Goal: Information Seeking & Learning: Learn about a topic

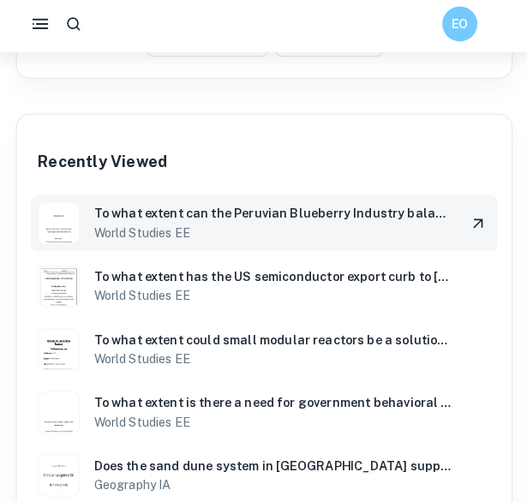
scroll to position [724, 0]
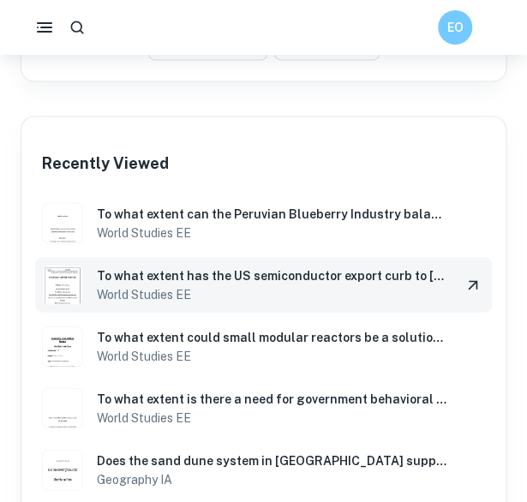
click at [147, 290] on h6 "World Studies EE" at bounding box center [272, 294] width 351 height 19
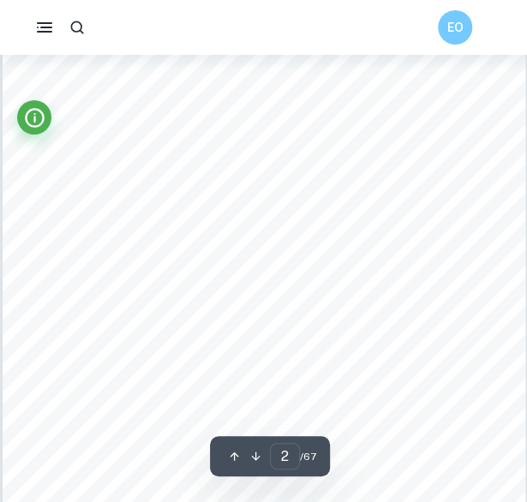
scroll to position [996, 0]
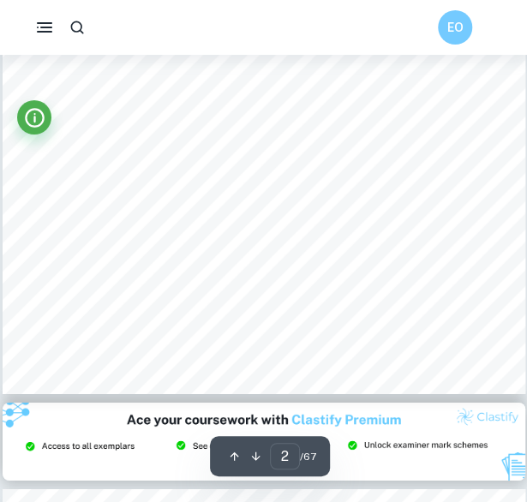
click at [418, 470] on img at bounding box center [264, 442] width 523 height 79
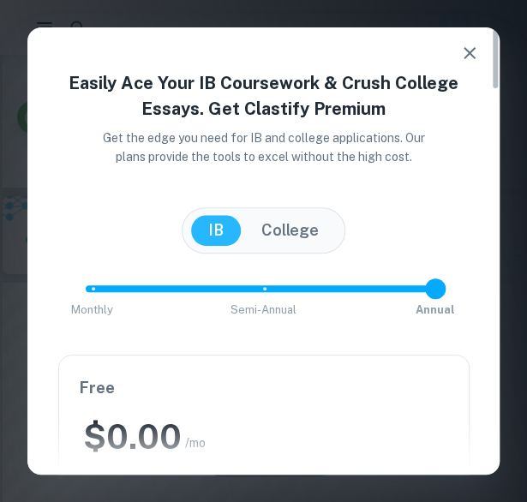
scroll to position [1360, 0]
click at [474, 63] on button "button" at bounding box center [470, 53] width 34 height 34
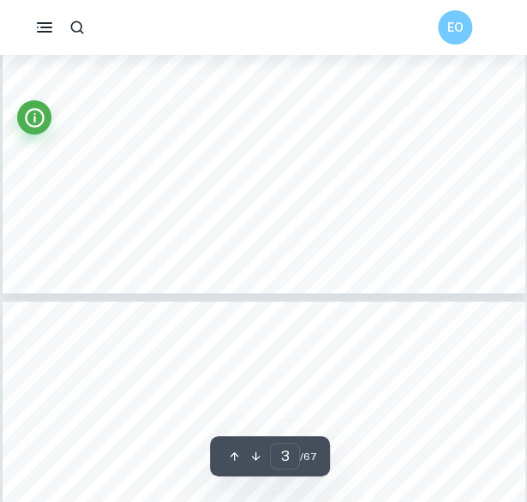
scroll to position [2000, 0]
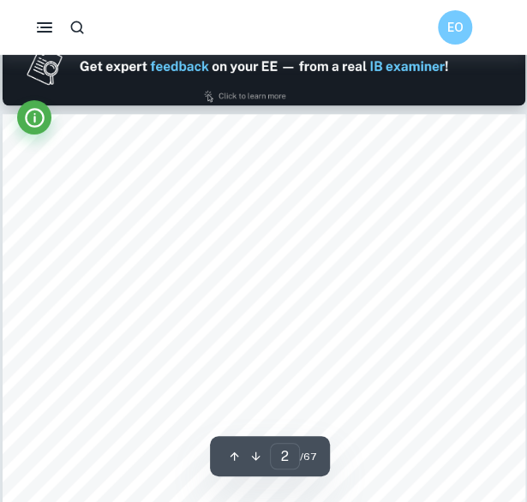
type input "1"
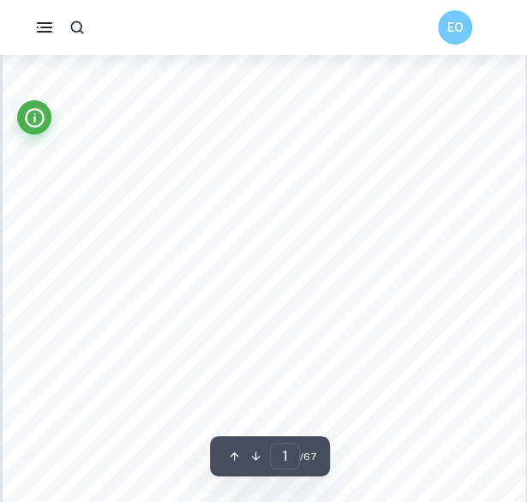
scroll to position [0, 0]
